Goal: Transaction & Acquisition: Obtain resource

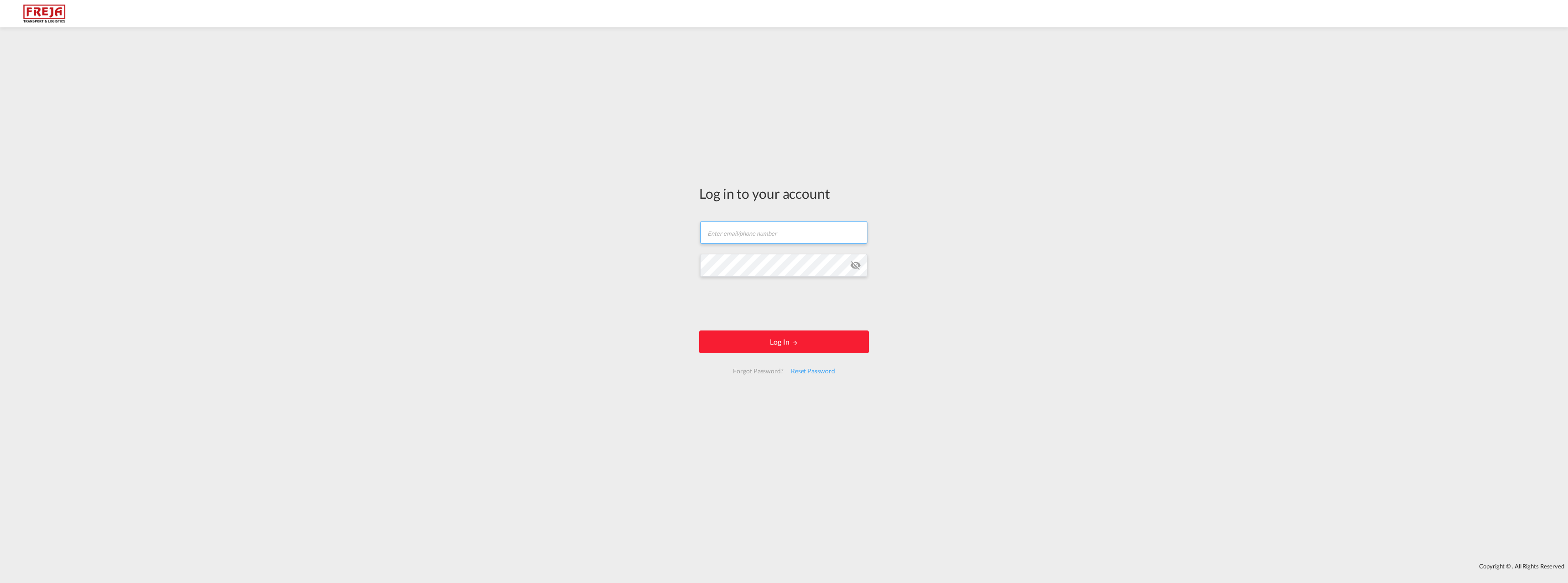
click at [726, 223] on input "text" at bounding box center [783, 232] width 167 height 23
type input "[EMAIL_ADDRESS][DOMAIN_NAME]"
click at [699, 330] on button "Log In" at bounding box center [784, 341] width 170 height 23
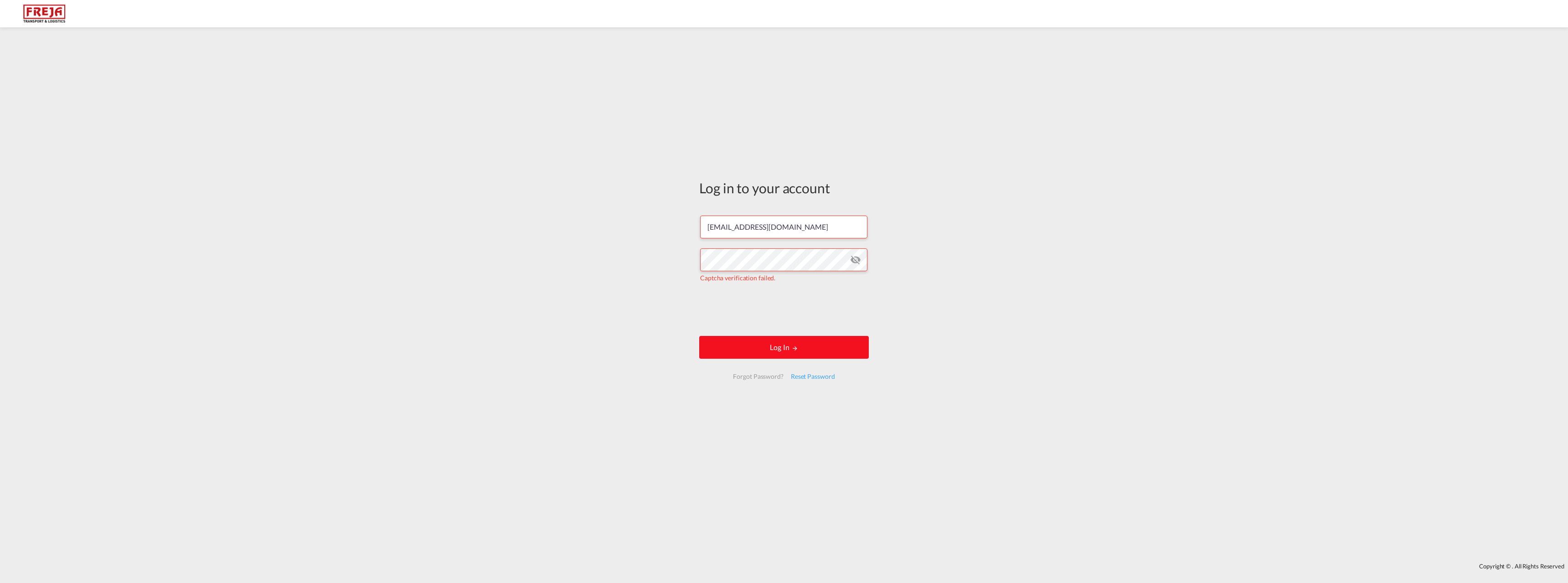
click at [786, 349] on button "Log In" at bounding box center [784, 347] width 170 height 23
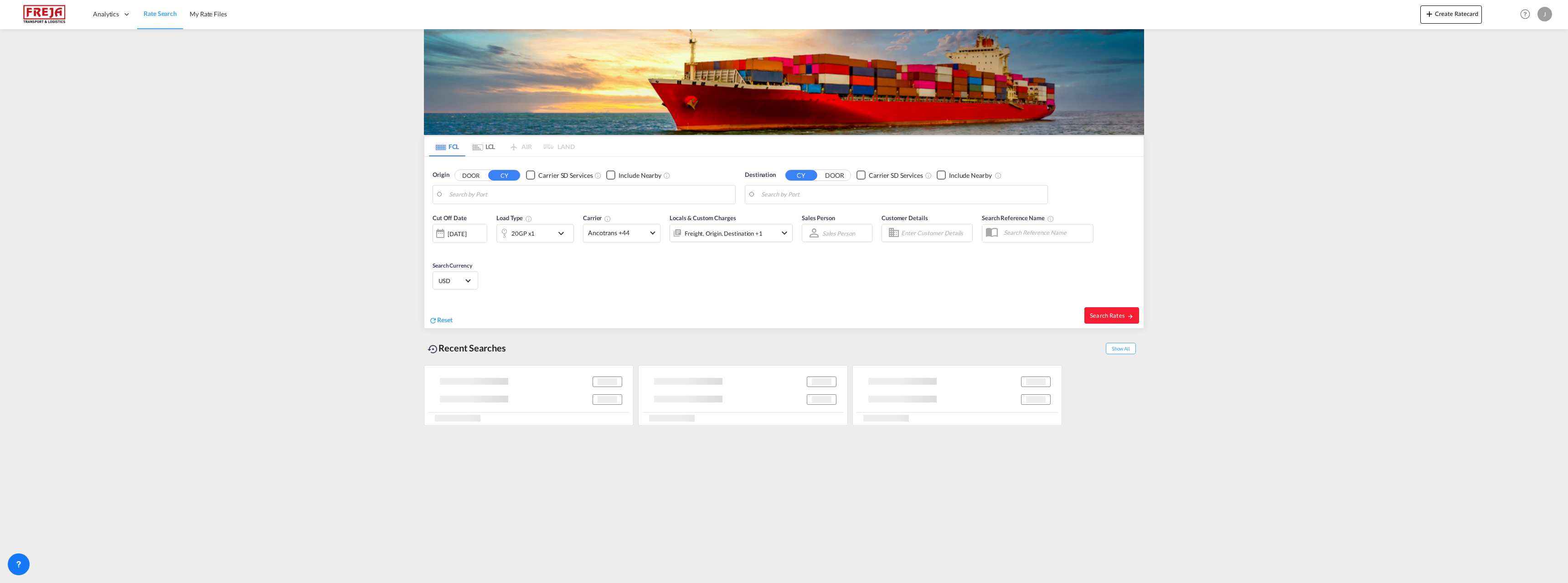
type input "Alesund ([GEOGRAPHIC_DATA]), NOAES"
type input "[GEOGRAPHIC_DATA], [GEOGRAPHIC_DATA], USSEA"
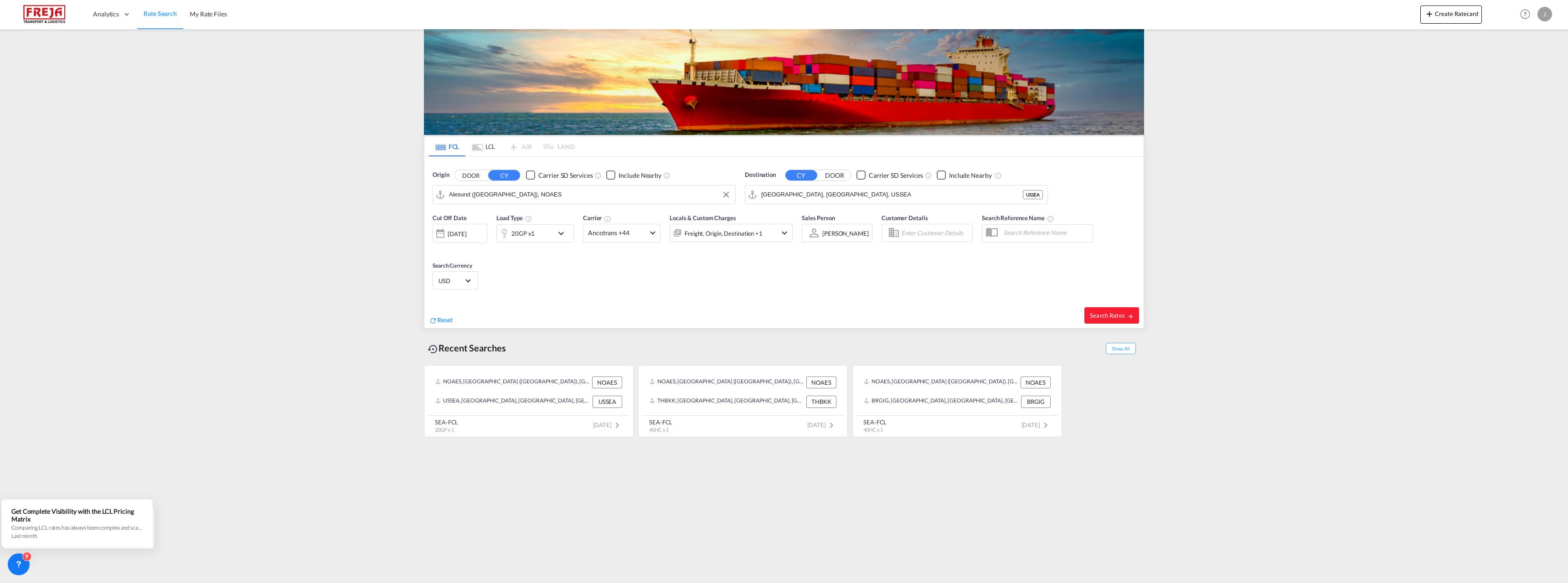
click at [544, 192] on input "Alesund ([GEOGRAPHIC_DATA]), NOAES" at bounding box center [590, 195] width 282 height 13
click at [504, 220] on div "[GEOGRAPHIC_DATA] [GEOGRAPHIC_DATA] NOOSL" at bounding box center [519, 219] width 173 height 27
type input "[GEOGRAPHIC_DATA], NOOSL"
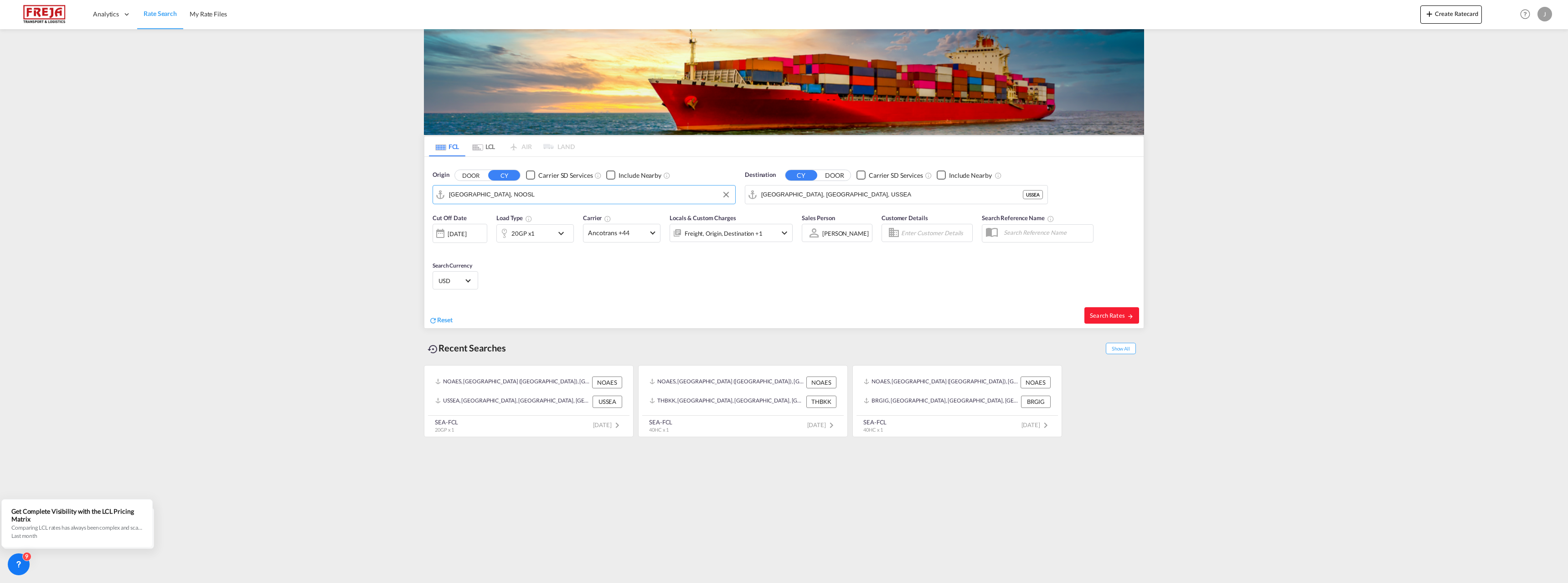
click at [544, 234] on div "20GP x1" at bounding box center [525, 233] width 57 height 18
click at [475, 273] on md-select-value "20GP" at bounding box center [464, 273] width 37 height 15
click at [459, 296] on div "40GP" at bounding box center [455, 295] width 16 height 9
click at [464, 274] on span "40GP" at bounding box center [460, 273] width 26 height 9
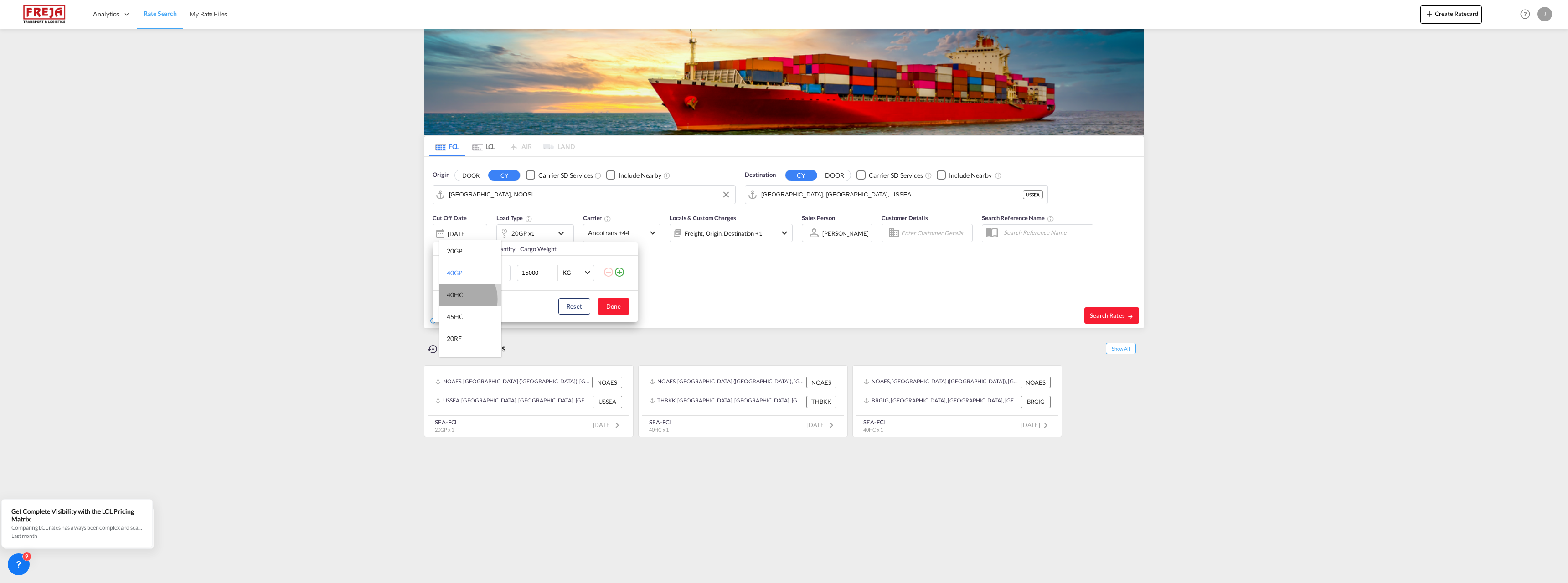
click at [457, 299] on div "40HC" at bounding box center [455, 295] width 17 height 9
click at [845, 192] on div "Load Type Quantity Cargo Weight 40HC 1 15000 KG KG Load type addition is restri…" at bounding box center [784, 292] width 1568 height 583
click at [845, 192] on input "[GEOGRAPHIC_DATA], [GEOGRAPHIC_DATA], USSEA" at bounding box center [892, 195] width 262 height 13
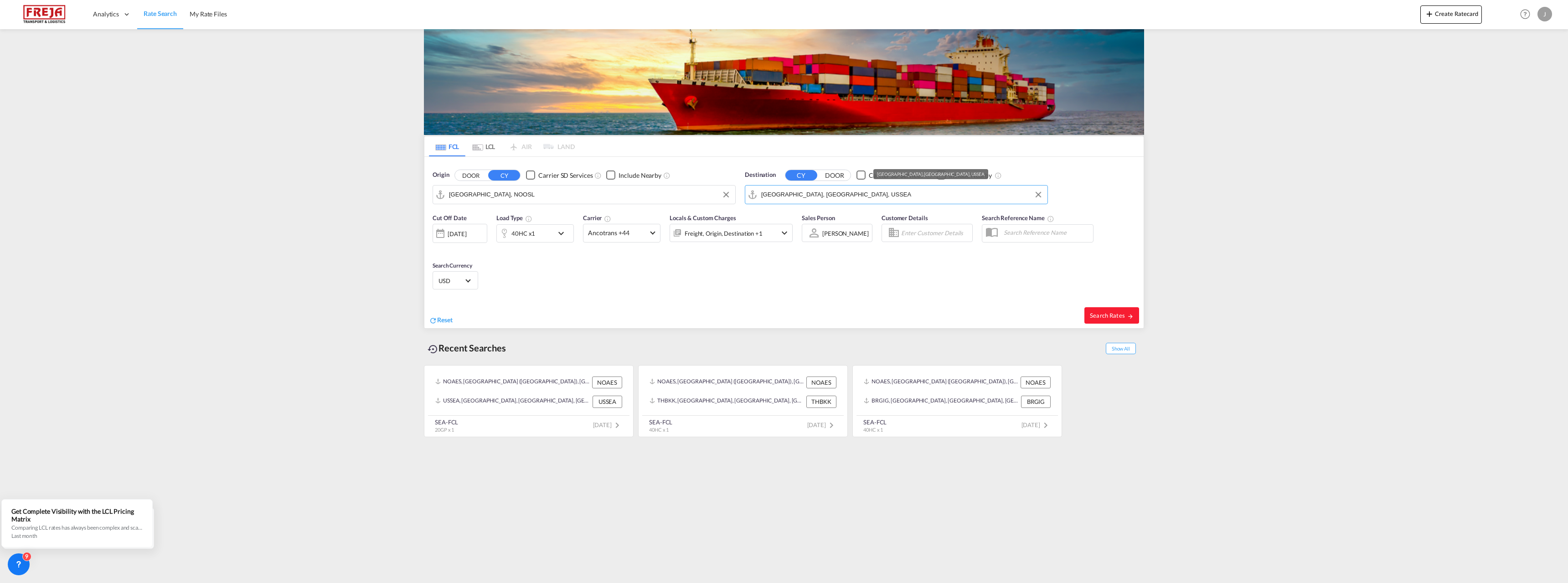
click at [845, 192] on input "[GEOGRAPHIC_DATA], [GEOGRAPHIC_DATA], USSEA" at bounding box center [902, 195] width 282 height 13
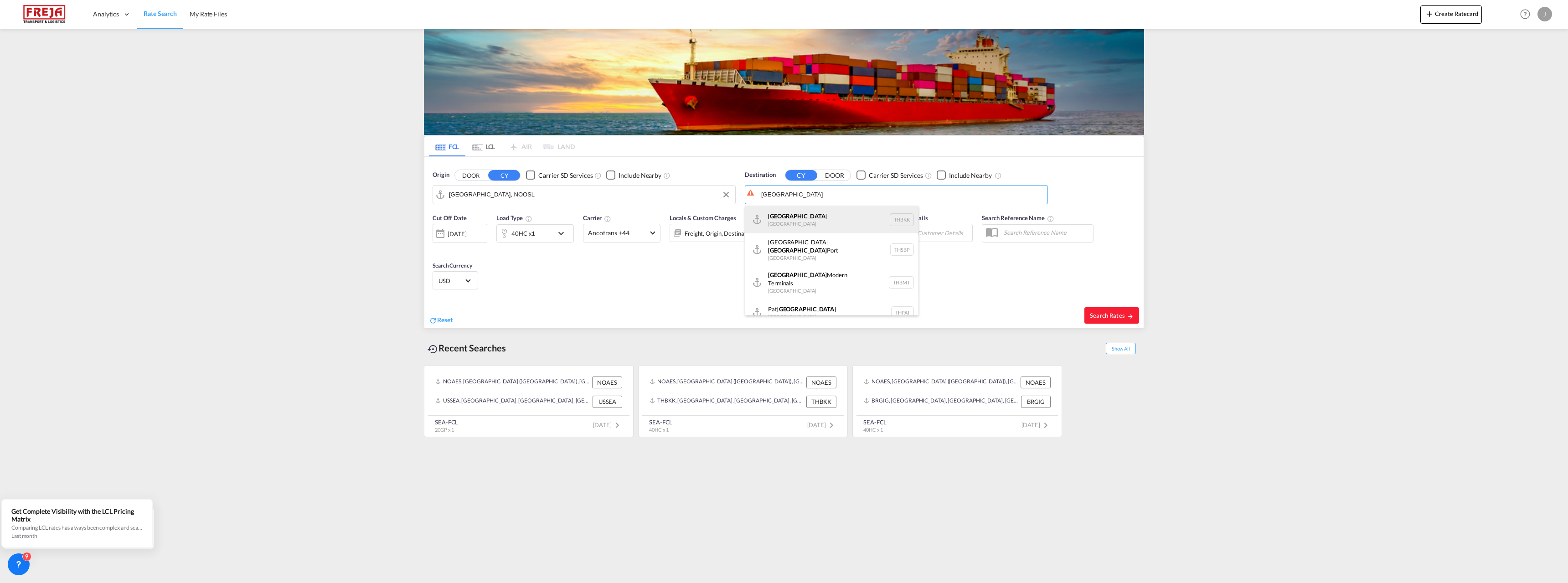
click at [819, 213] on div "[GEOGRAPHIC_DATA] [GEOGRAPHIC_DATA] THBKK" at bounding box center [831, 219] width 173 height 27
type input "[GEOGRAPHIC_DATA], THBKK"
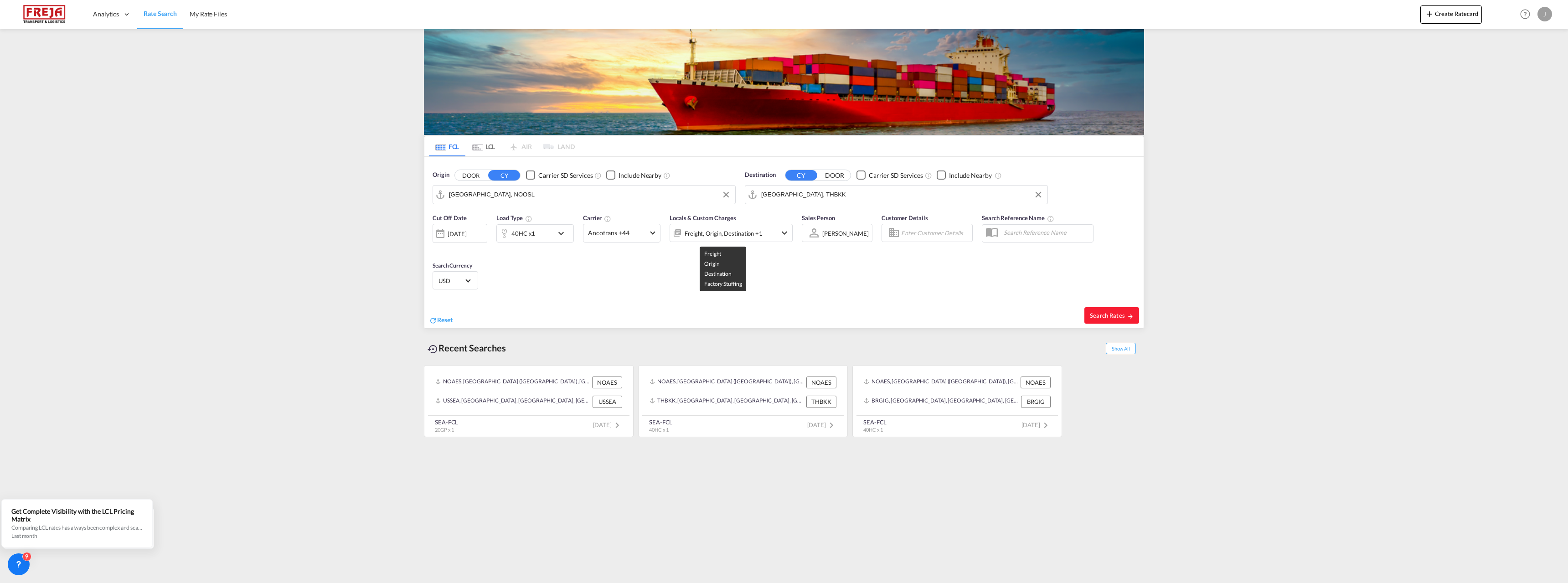
click at [755, 237] on div "Freight, Origin, Destination +1" at bounding box center [724, 233] width 78 height 13
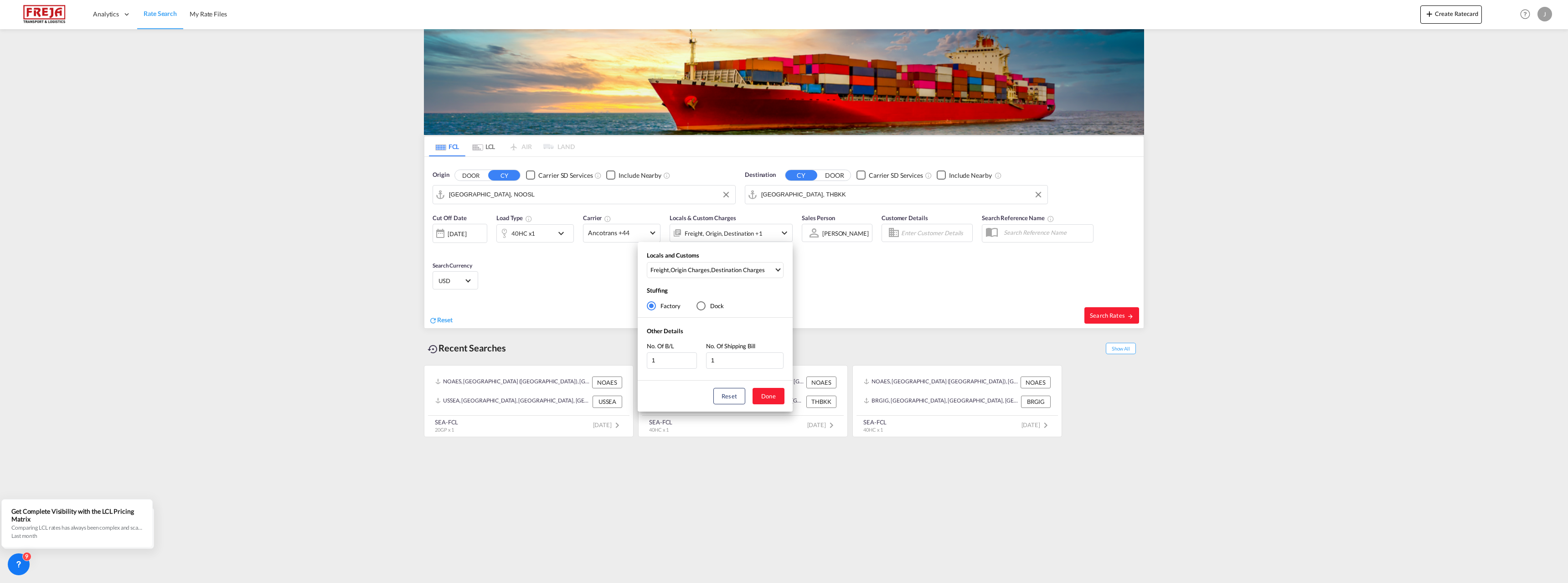
click at [826, 282] on div "Locals and Customs Freight , Origin Charges , Destination Charges Clear All Sel…" at bounding box center [784, 292] width 1568 height 583
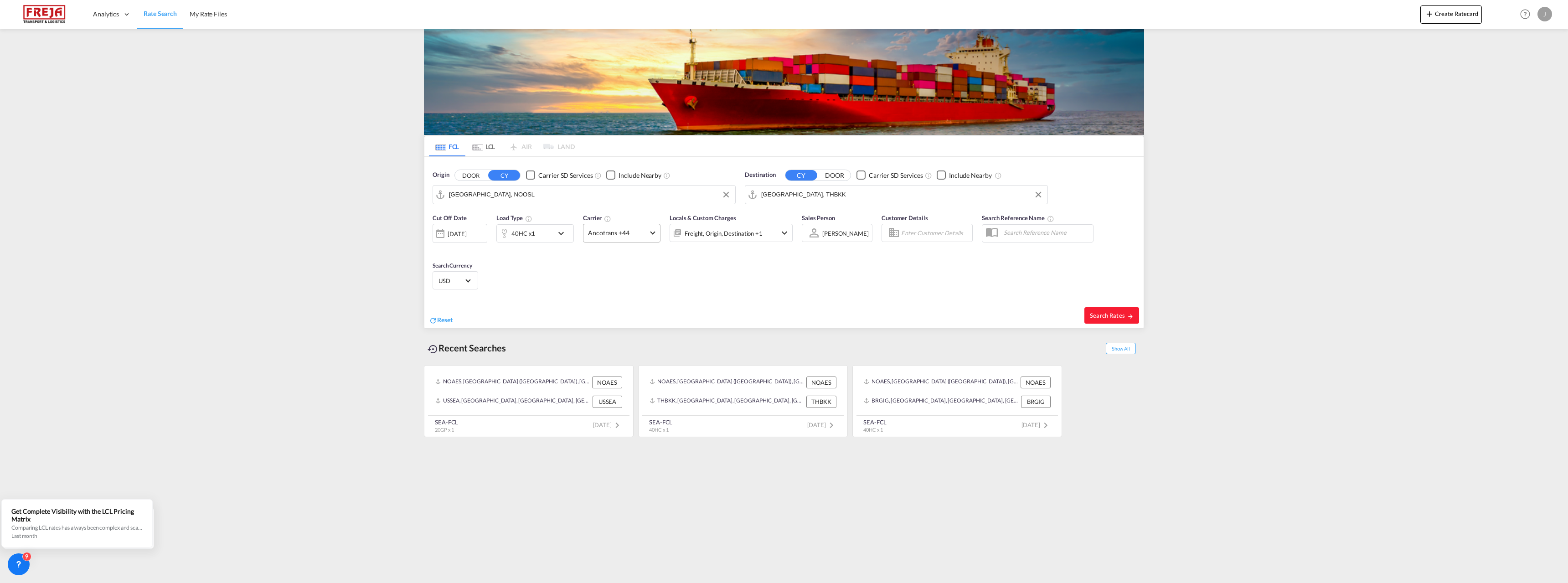
click at [640, 234] on span "Ancotrans +44" at bounding box center [617, 232] width 59 height 9
click at [676, 271] on div "All (26)" at bounding box center [685, 274] width 19 height 9
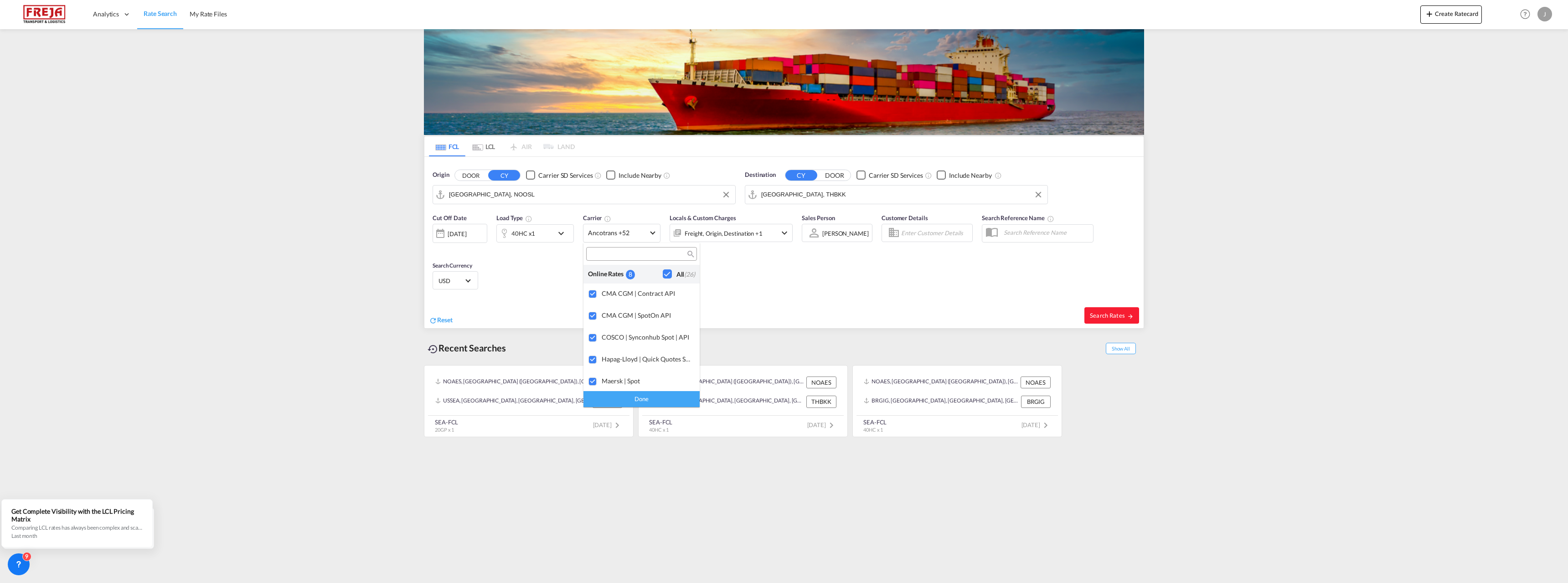
click at [650, 397] on div "Done" at bounding box center [642, 399] width 116 height 16
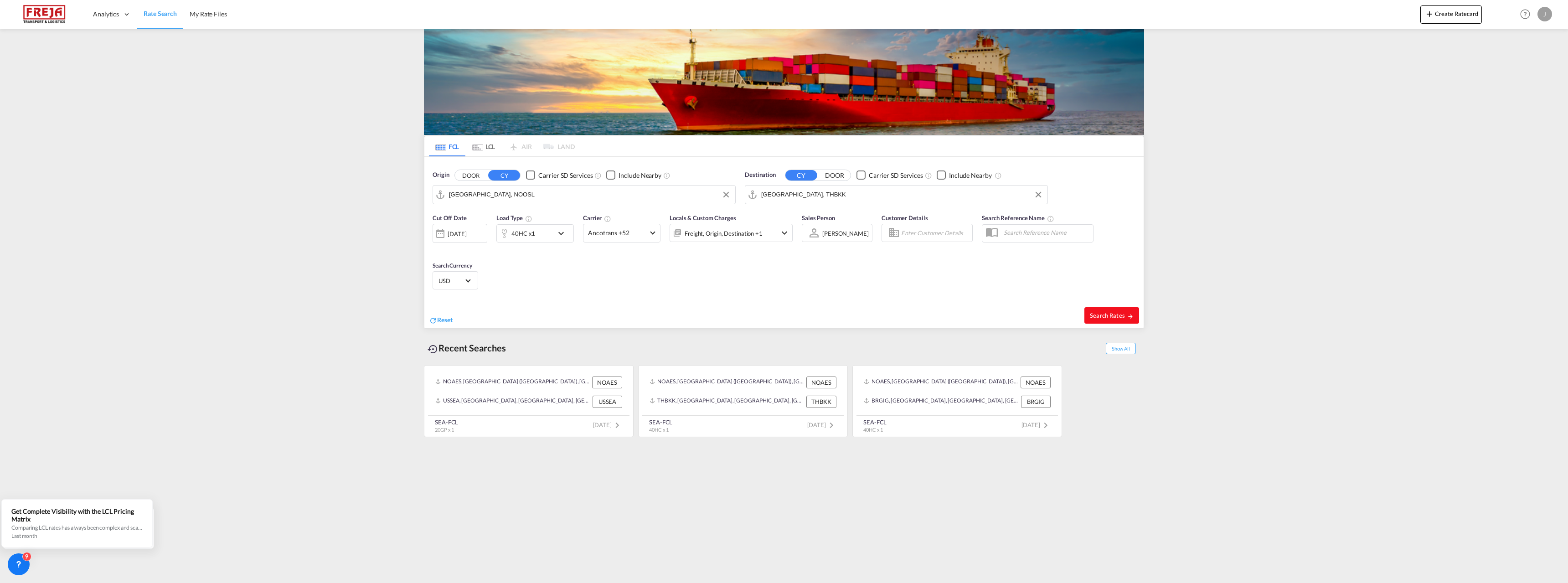
click at [1121, 315] on span "Search Rates" at bounding box center [1111, 315] width 44 height 7
type input "NOOSL to THBKK / [DATE]"
